Goal: Find specific page/section: Find specific page/section

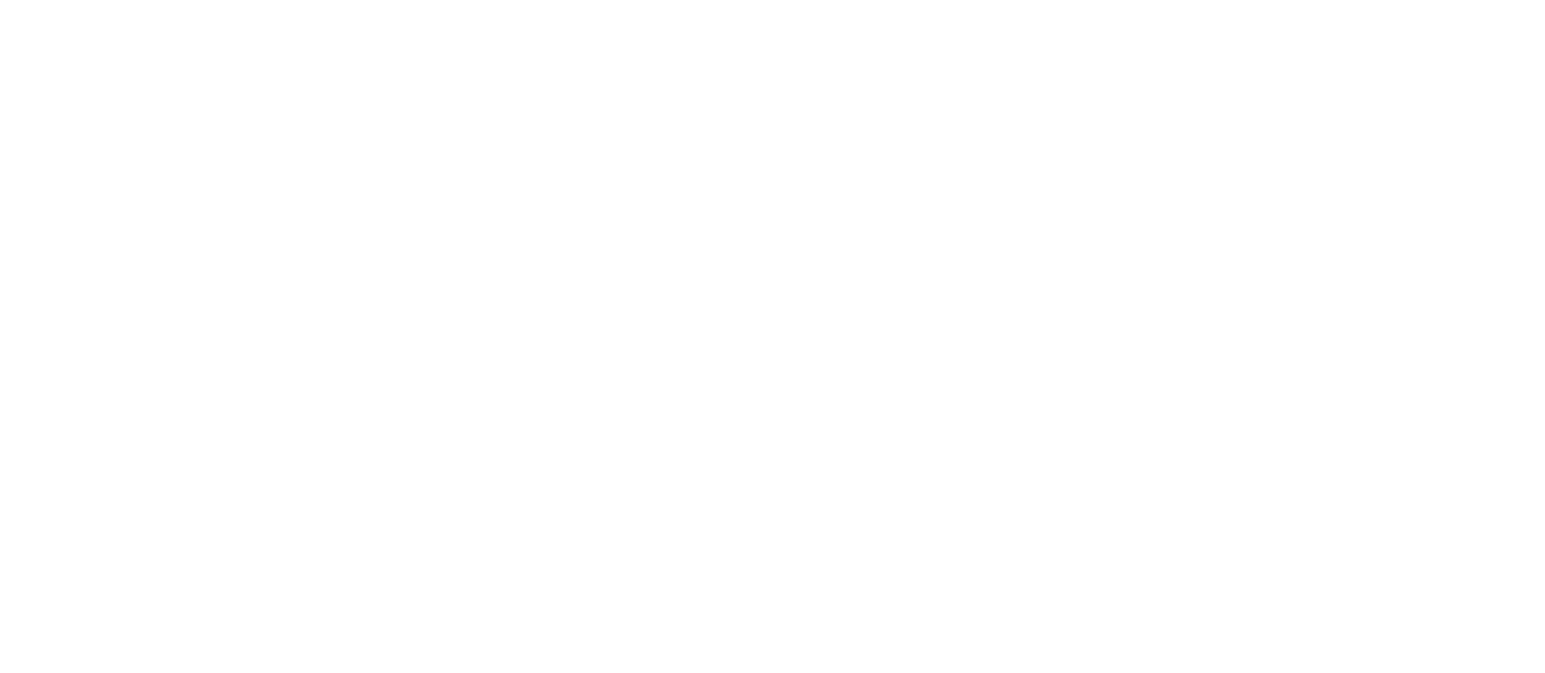
drag, startPoint x: 355, startPoint y: 203, endPoint x: 619, endPoint y: 191, distance: 264.2
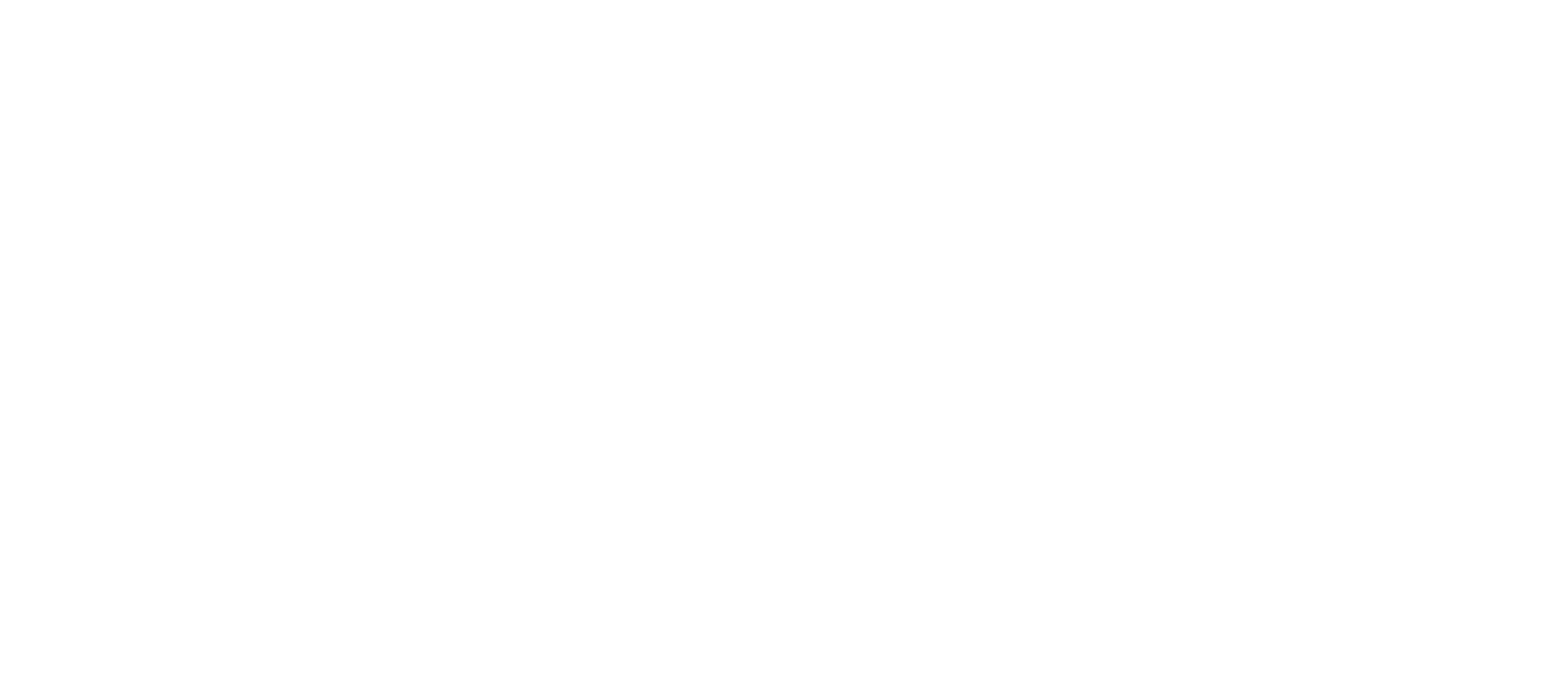
drag, startPoint x: 1056, startPoint y: 160, endPoint x: 1234, endPoint y: 161, distance: 177.9
